Goal: Answer question/provide support

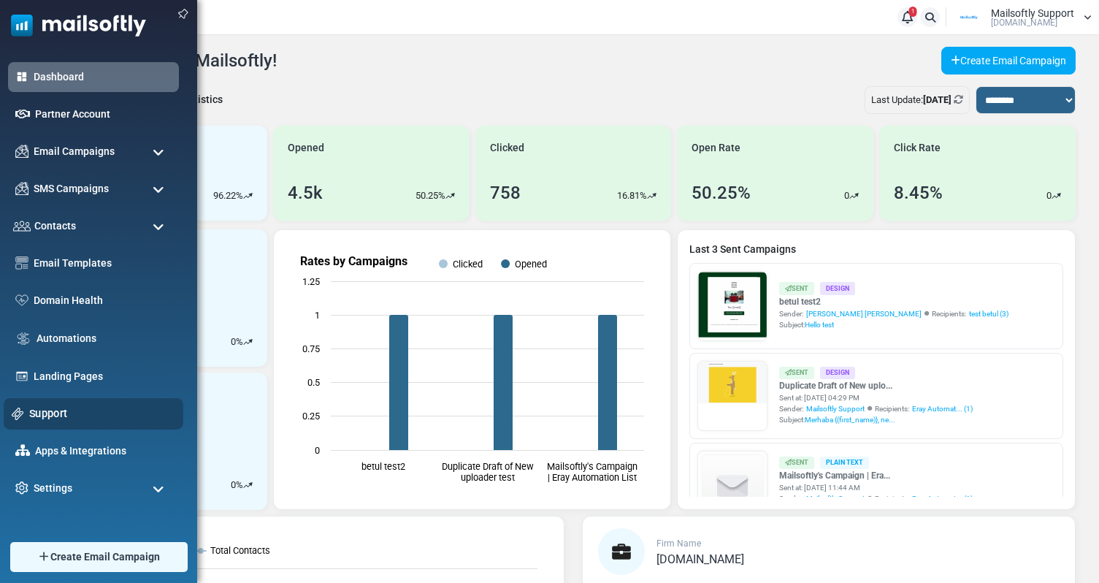
click at [46, 409] on link "Support" at bounding box center [102, 413] width 146 height 16
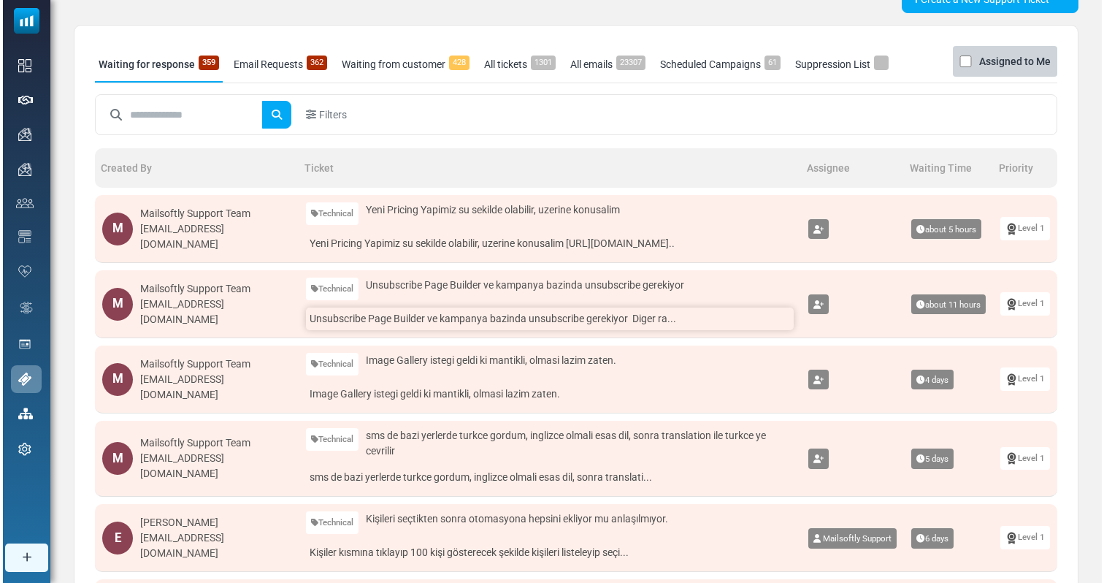
scroll to position [62, 0]
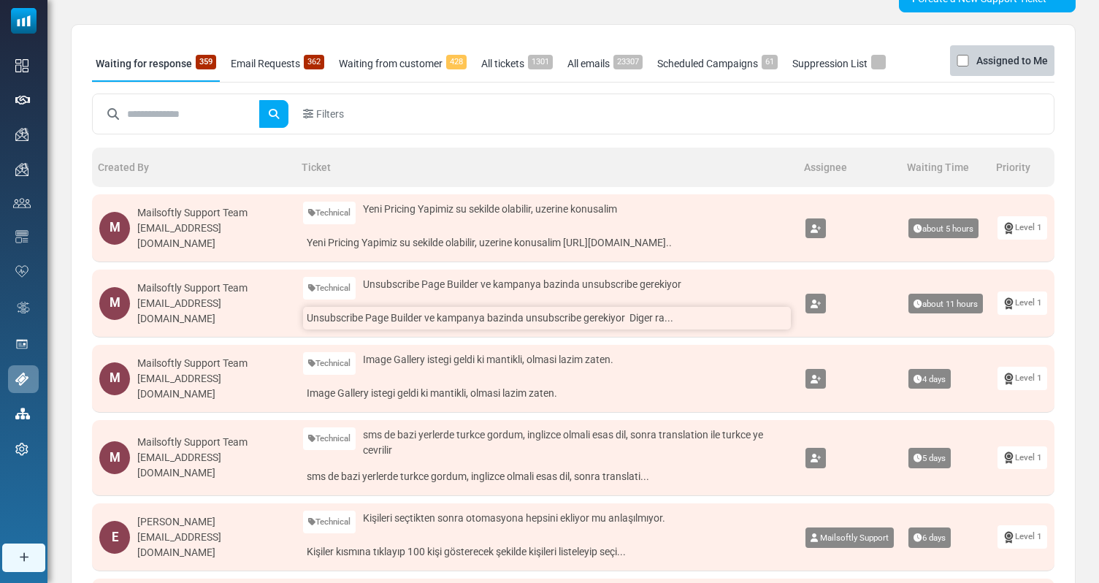
click at [488, 320] on link "Unsubscribe Page Builder ve kampanya bazinda unsubscribe gerekiyor Diger ra..." at bounding box center [547, 318] width 488 height 23
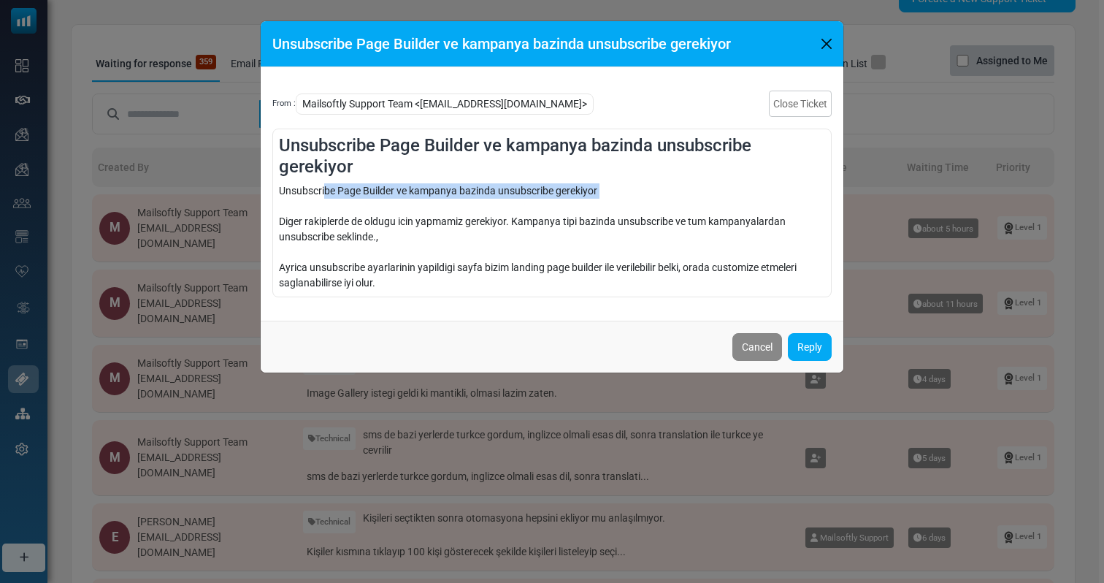
drag, startPoint x: 324, startPoint y: 183, endPoint x: 510, endPoint y: 202, distance: 186.4
click at [510, 203] on div "Unsubscribe Page Builder ve kampanya bazinda unsubscribe gerekiyor Diger rakipl…" at bounding box center [552, 236] width 546 height 107
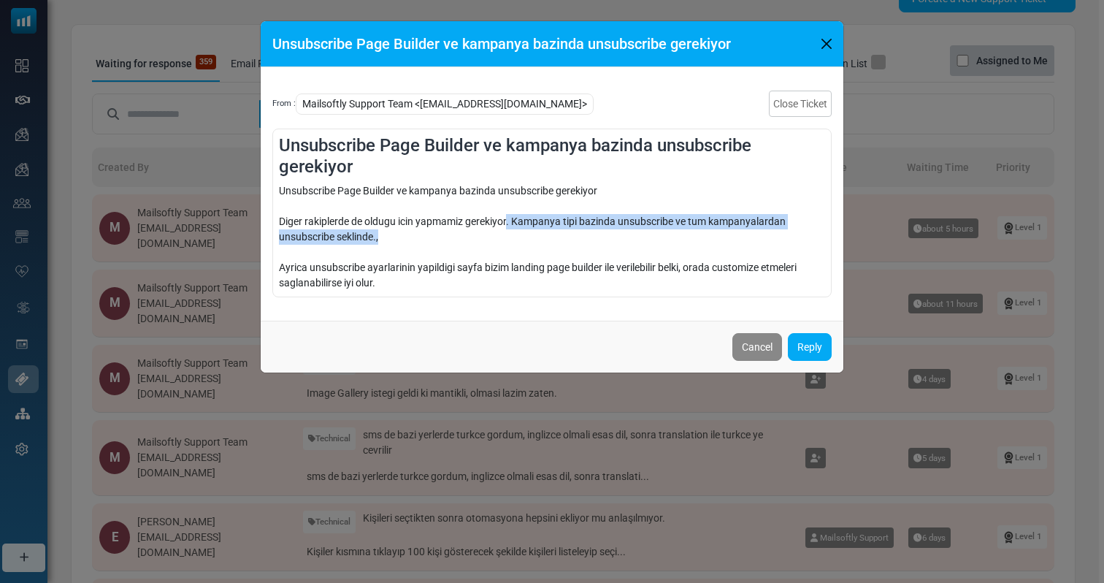
drag, startPoint x: 426, startPoint y: 242, endPoint x: 509, endPoint y: 221, distance: 85.0
click at [508, 221] on div "Unsubscribe Page Builder ve kampanya bazinda unsubscribe gerekiyor Diger rakipl…" at bounding box center [552, 236] width 546 height 107
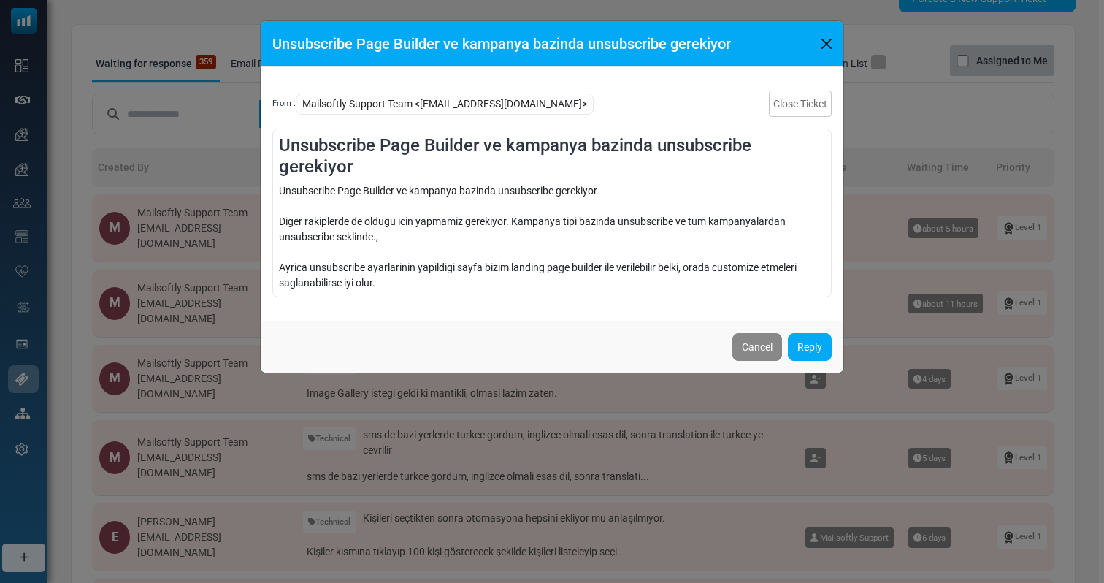
click at [390, 265] on div "Unsubscribe Page Builder ve kampanya bazinda unsubscribe gerekiyor Diger rakipl…" at bounding box center [552, 236] width 546 height 107
drag, startPoint x: 316, startPoint y: 271, endPoint x: 454, endPoint y: 286, distance: 138.8
click at [454, 286] on div "Unsubscribe Page Builder ve kampanya bazinda unsubscribe gerekiyor Diger rakipl…" at bounding box center [552, 236] width 546 height 107
click at [470, 272] on div "Unsubscribe Page Builder ve kampanya bazinda unsubscribe gerekiyor Diger rakipl…" at bounding box center [552, 236] width 546 height 107
drag, startPoint x: 393, startPoint y: 282, endPoint x: 274, endPoint y: 182, distance: 155.5
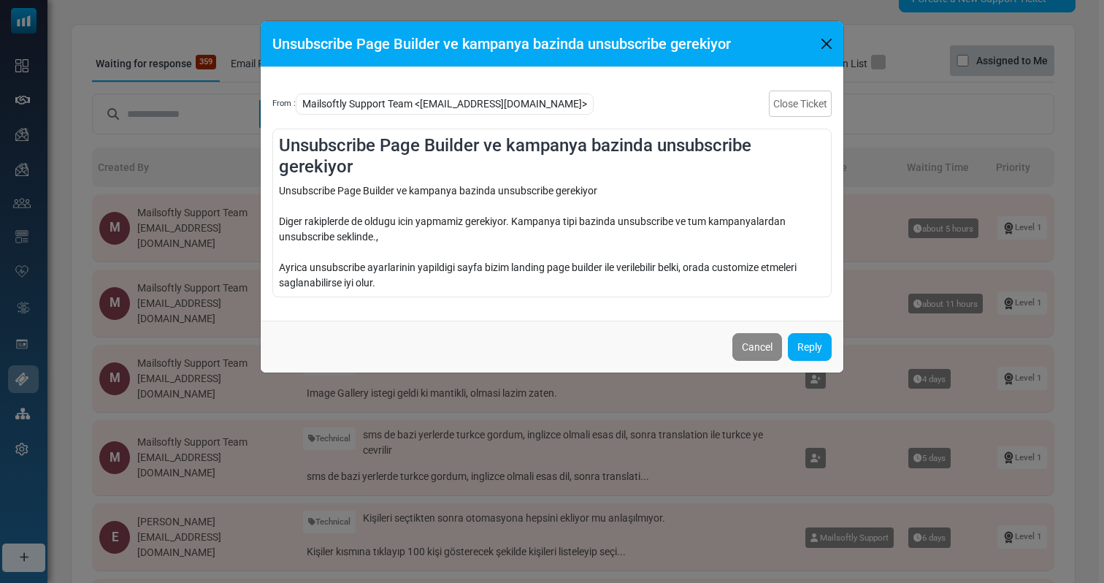
click at [274, 182] on div "Unsubscribe Page Builder ve kampanya bazinda unsubscribe gerekiyor Unsubscribe …" at bounding box center [551, 212] width 559 height 169
click at [383, 427] on div "Unsubscribe Page Builder ve kampanya bazinda unsubscribe gerekiyor From : Mails…" at bounding box center [552, 291] width 1104 height 583
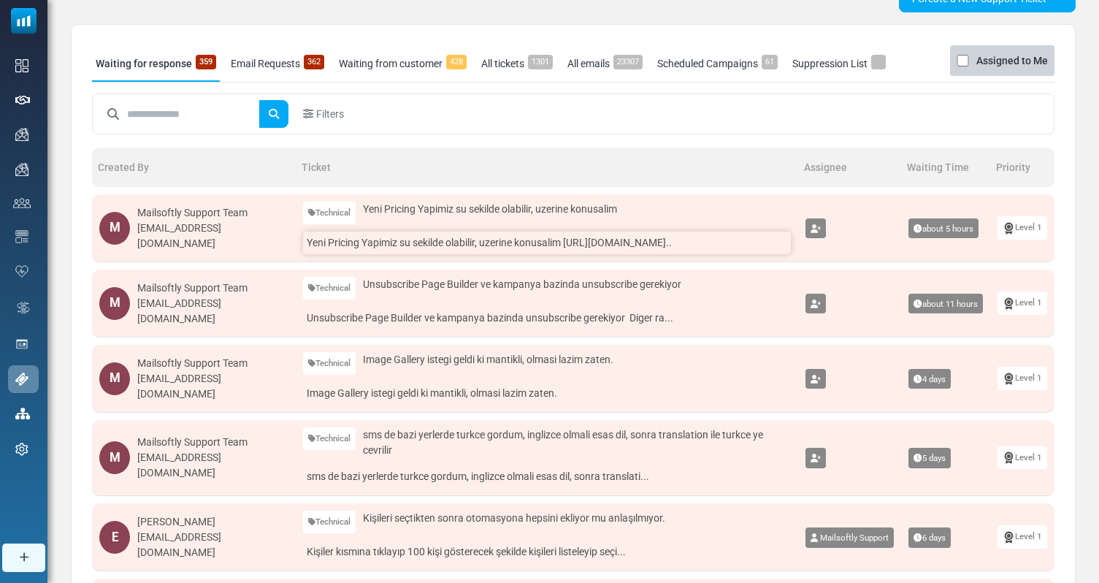
click at [458, 246] on link "Yeni Pricing Yapimiz su sekilde olabilir, uzerine konusalim https://docs.goo..." at bounding box center [547, 242] width 488 height 23
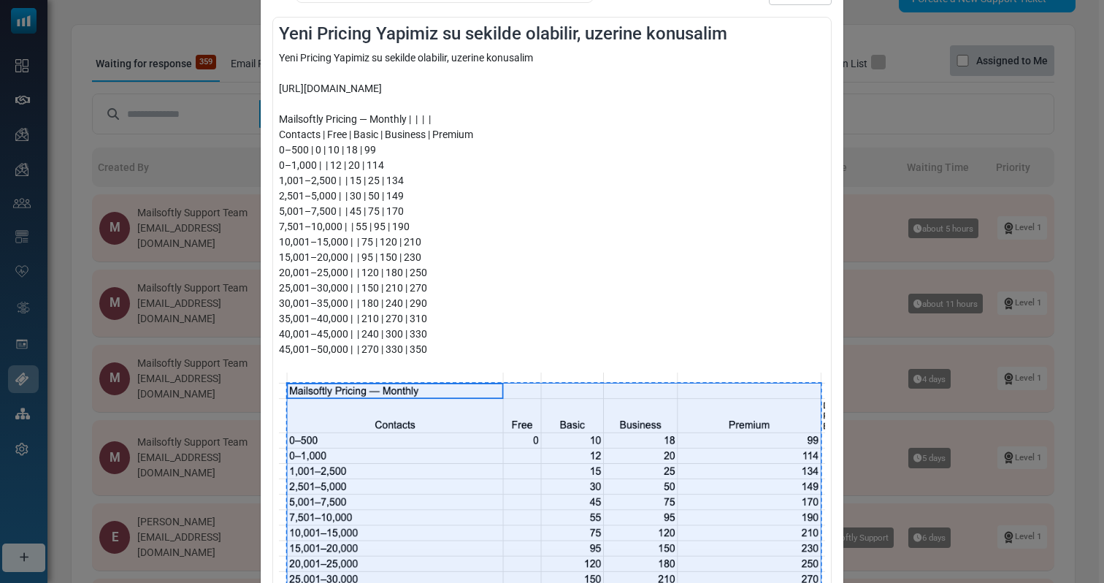
scroll to position [0, 0]
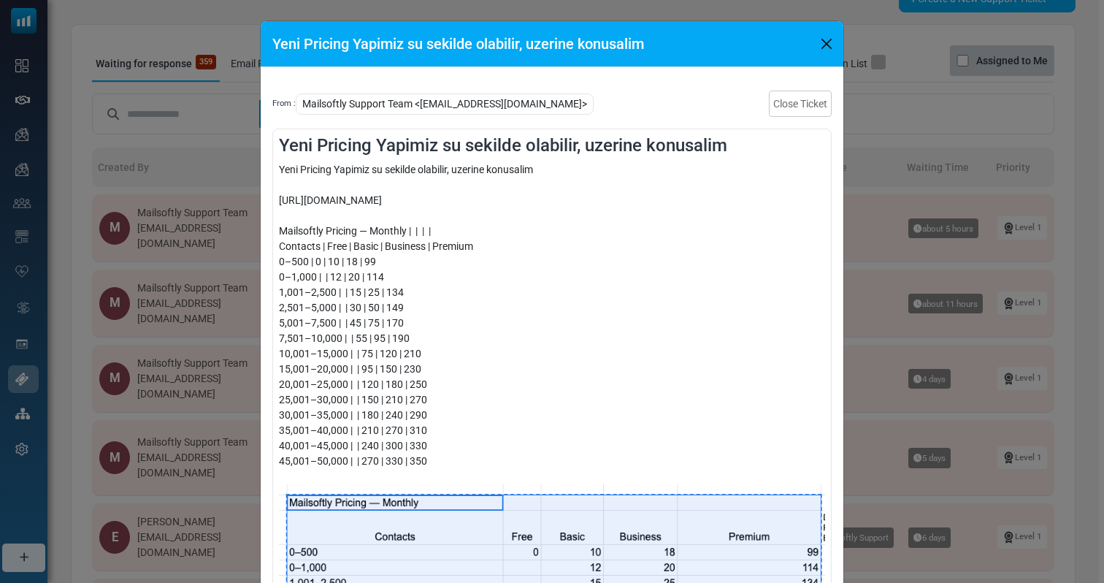
click at [952, 196] on div "Yeni Pricing Yapimiz su sekilde olabilir, uzerine konusalim From : Mailsoftly S…" at bounding box center [552, 291] width 1104 height 583
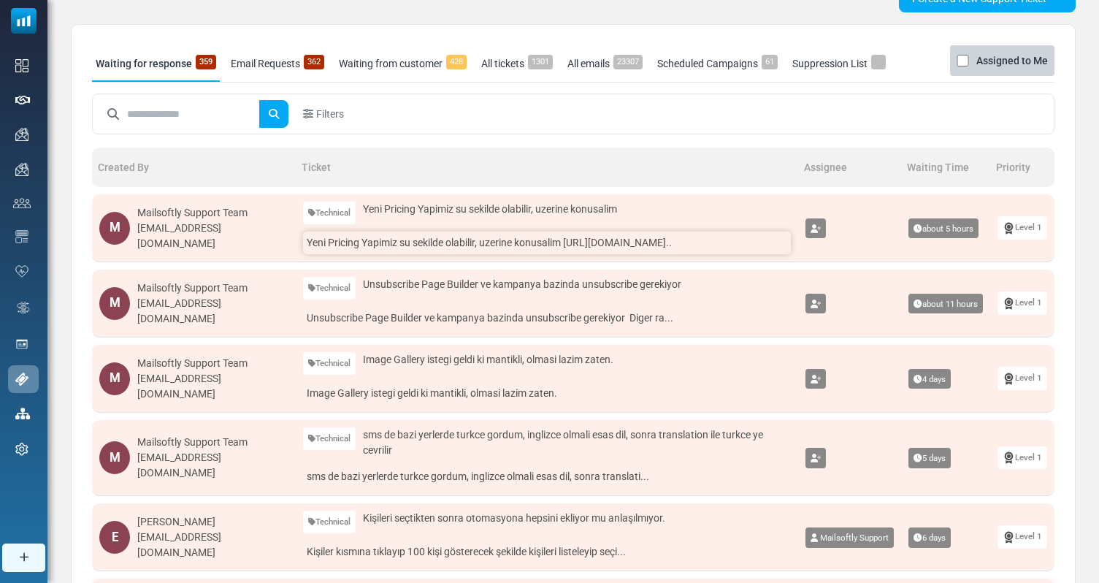
click at [376, 245] on link "Yeni Pricing Yapimiz su sekilde olabilir, uzerine konusalim https://docs.goo..." at bounding box center [547, 242] width 488 height 23
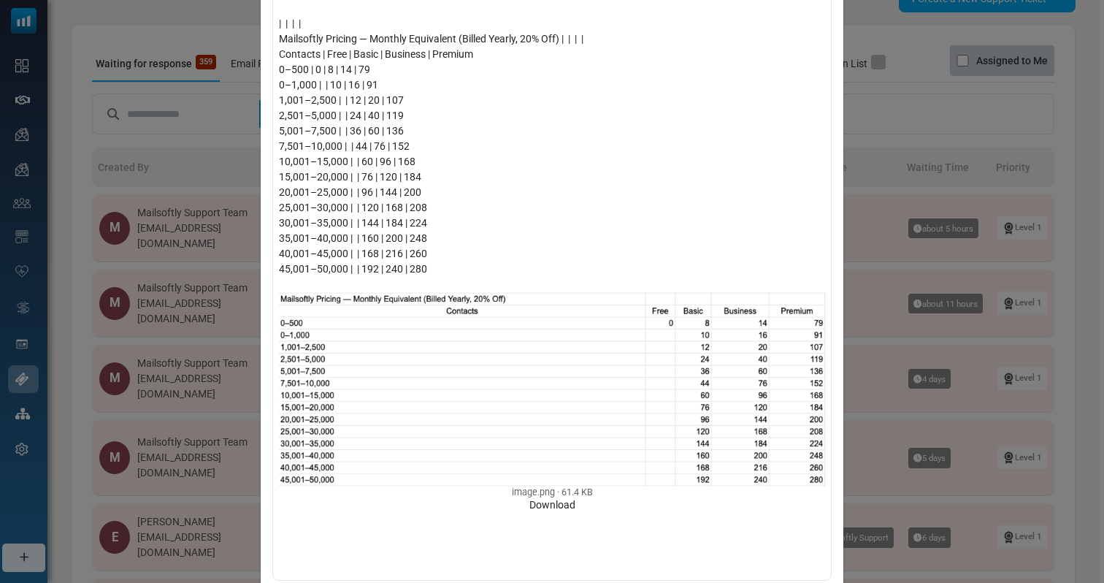
scroll to position [912, 0]
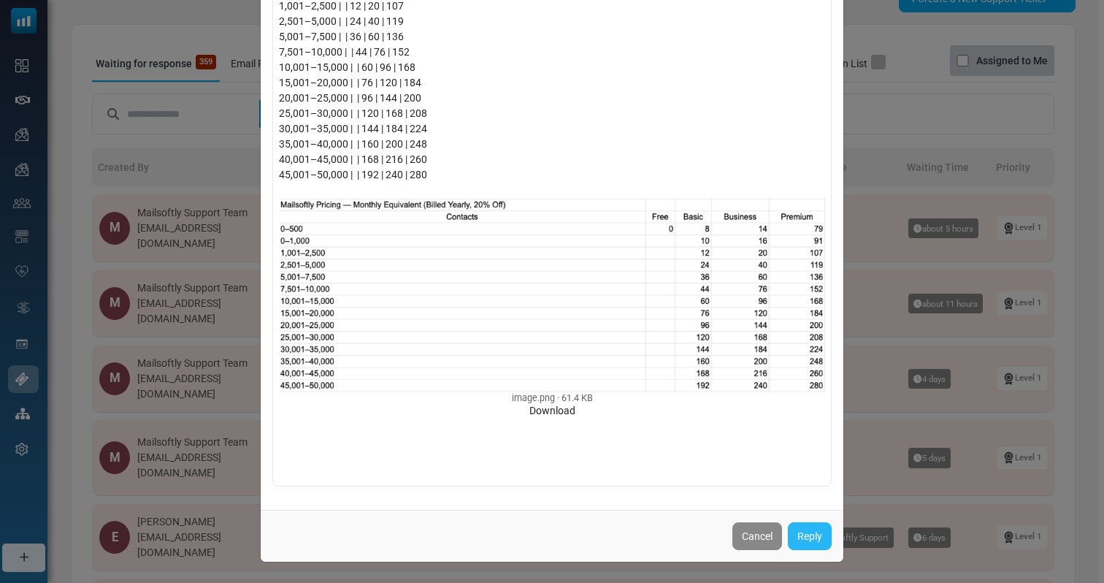
click at [802, 544] on link "Reply" at bounding box center [810, 536] width 44 height 28
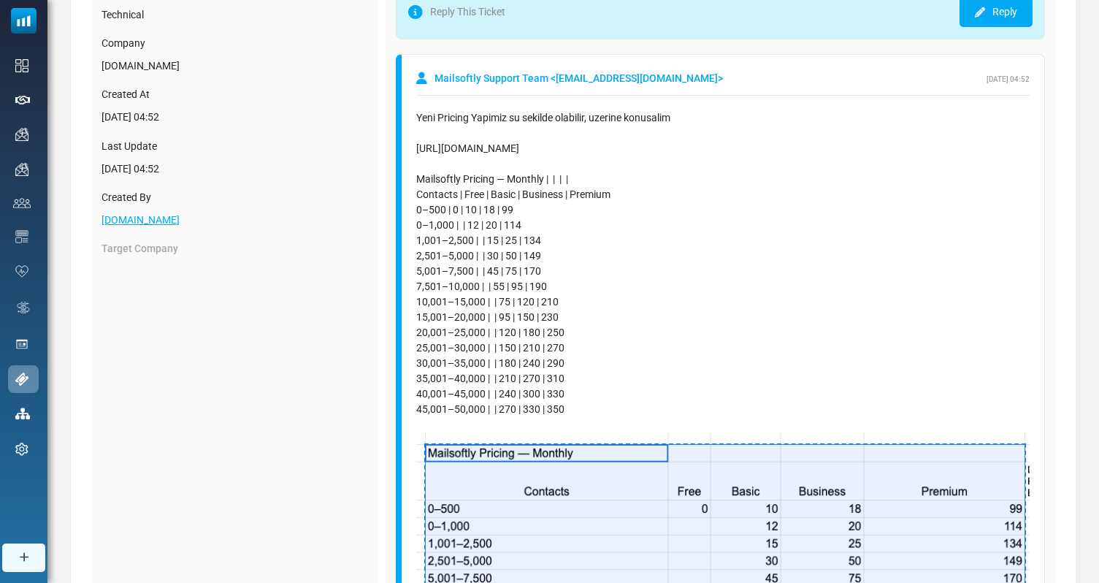
scroll to position [185, 0]
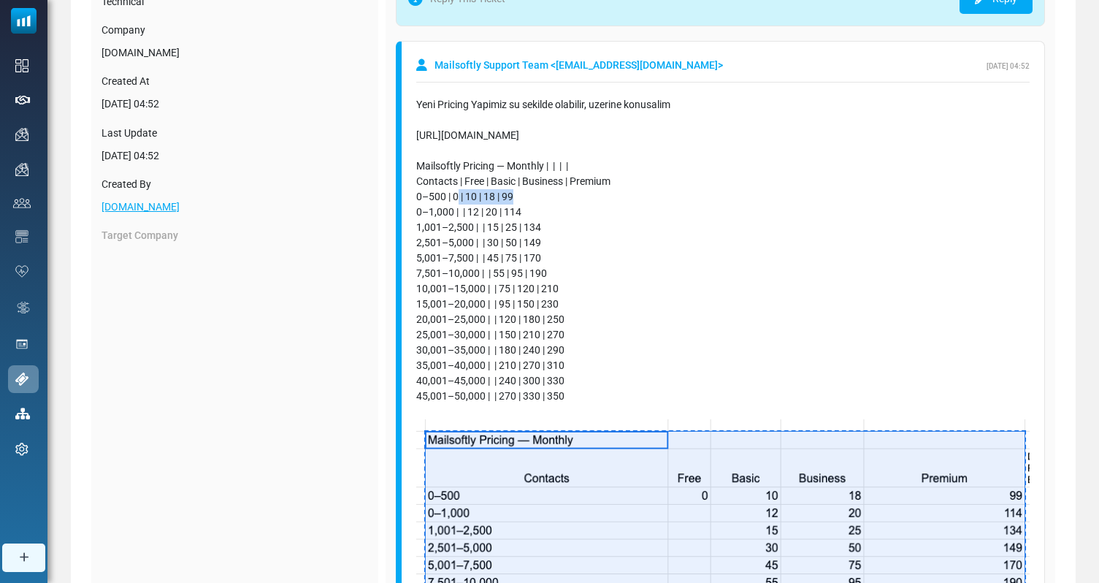
drag, startPoint x: 457, startPoint y: 193, endPoint x: 519, endPoint y: 194, distance: 62.1
drag, startPoint x: 531, startPoint y: 212, endPoint x: 403, endPoint y: 196, distance: 129.5
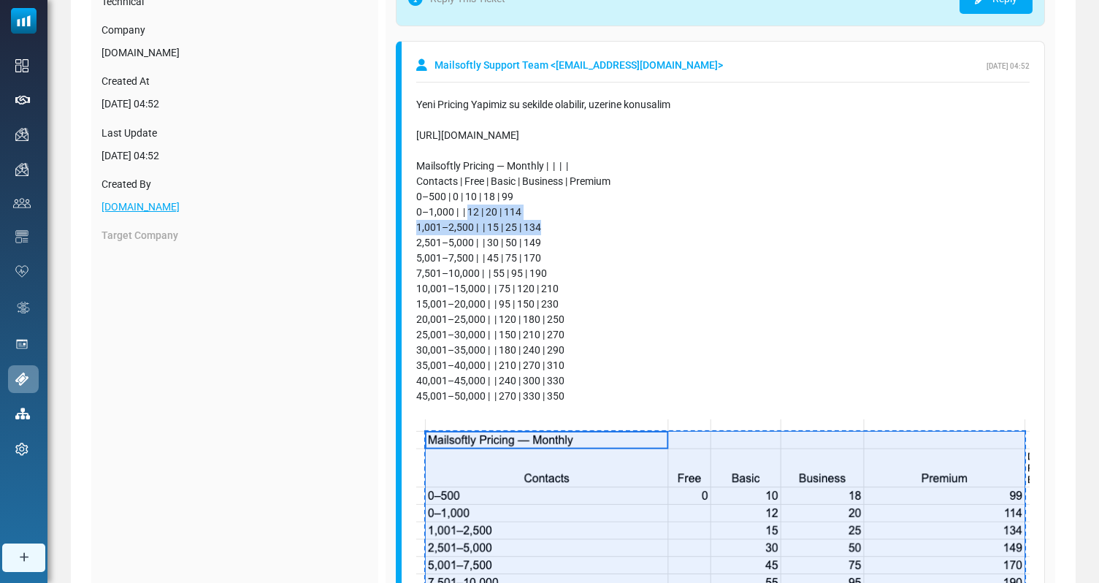
drag, startPoint x: 562, startPoint y: 233, endPoint x: 470, endPoint y: 211, distance: 94.5
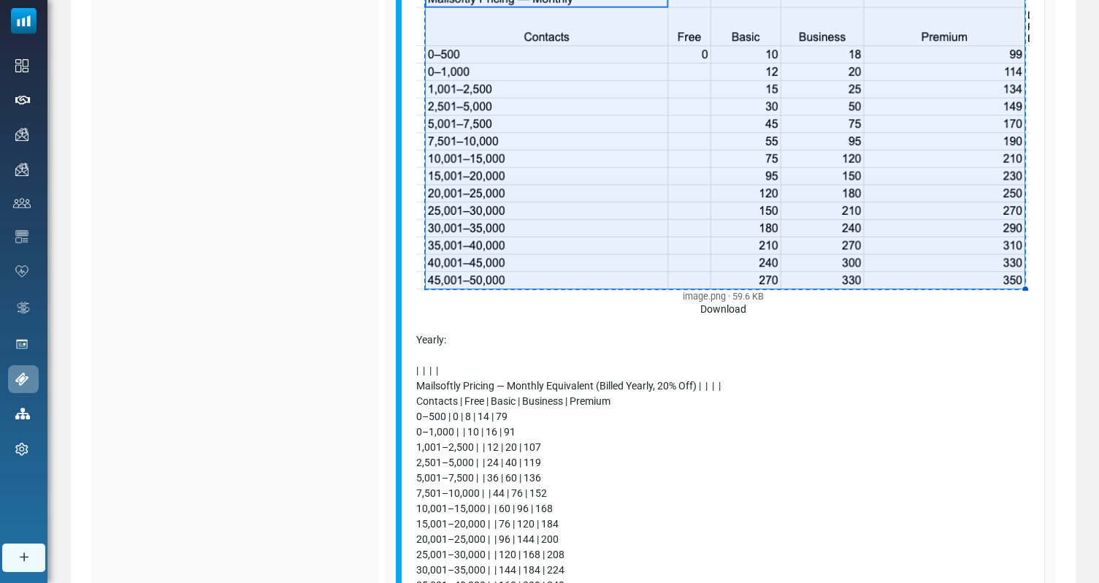
scroll to position [383, 0]
